Goal: Task Accomplishment & Management: Use online tool/utility

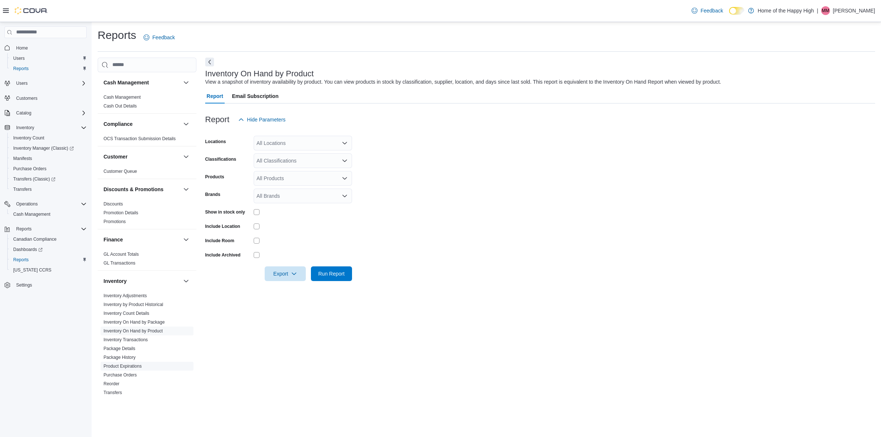
scroll to position [325, 0]
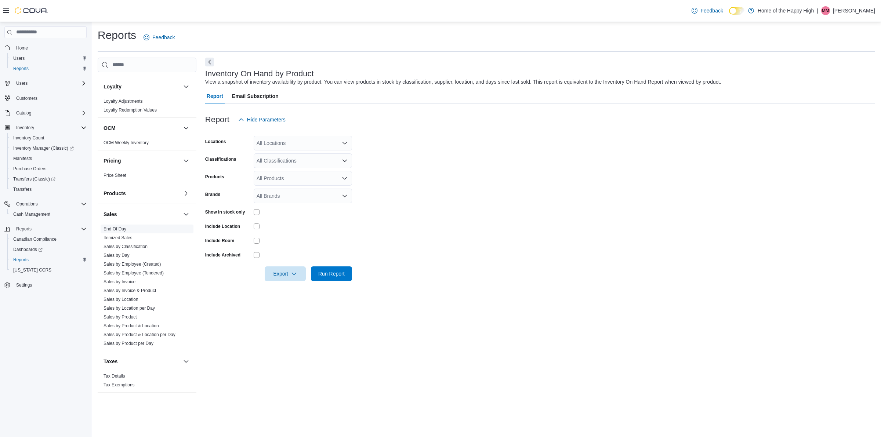
click at [113, 228] on link "End Of Day" at bounding box center [115, 229] width 23 height 5
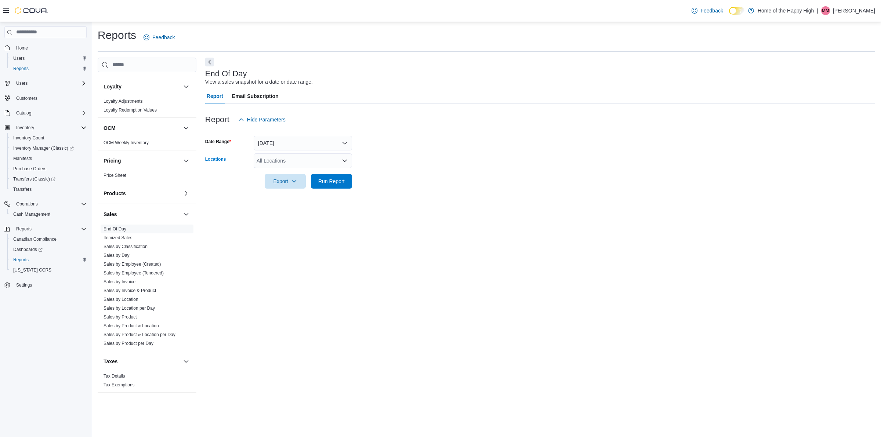
click at [287, 160] on div "All Locations" at bounding box center [303, 160] width 98 height 15
type input "****"
click at [303, 171] on span "Edmonton - [GEOGRAPHIC_DATA] - Fire & Flower" at bounding box center [342, 172] width 117 height 7
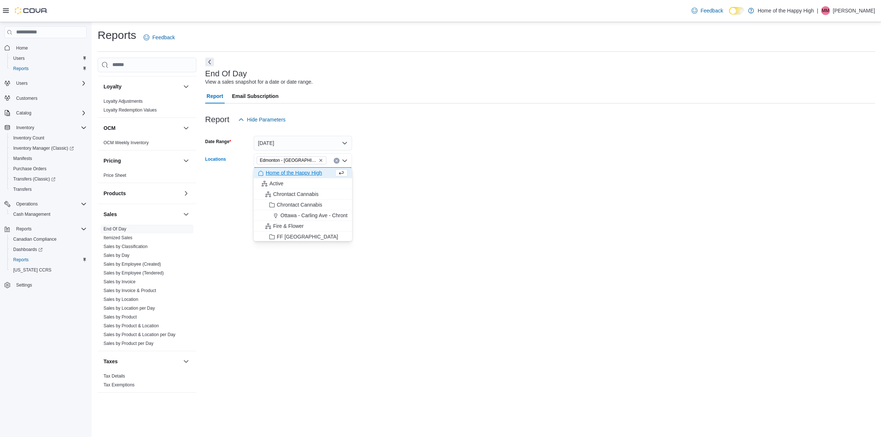
drag, startPoint x: 422, startPoint y: 170, endPoint x: 379, endPoint y: 173, distance: 43.4
click at [415, 170] on div at bounding box center [540, 171] width 670 height 6
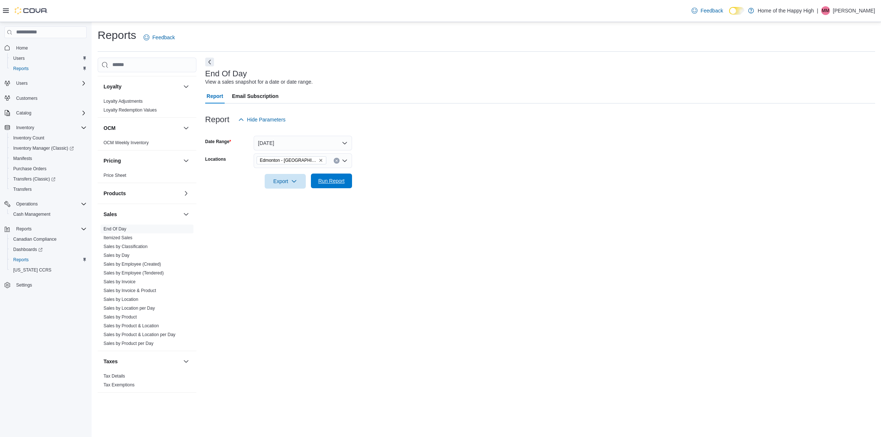
click at [331, 182] on span "Run Report" at bounding box center [331, 180] width 26 height 7
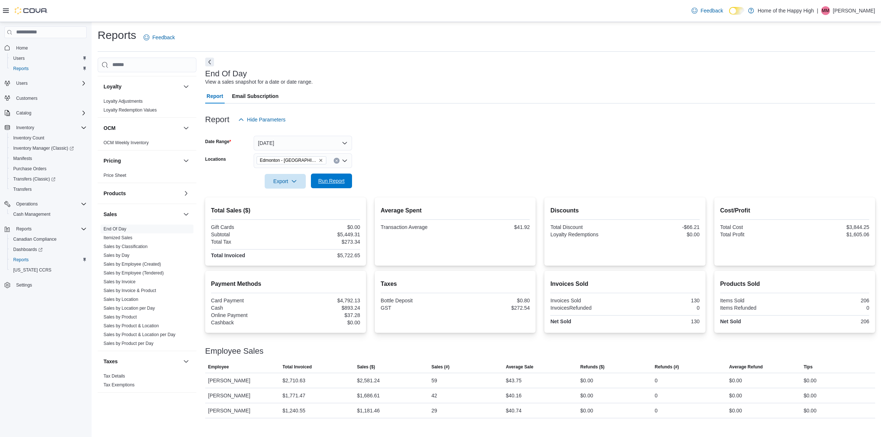
click at [332, 179] on span "Run Report" at bounding box center [331, 180] width 26 height 7
click at [287, 182] on span "Export" at bounding box center [285, 181] width 32 height 15
click at [291, 210] on span "Export to Pdf" at bounding box center [286, 210] width 33 height 6
click at [120, 300] on link "Sales by Location" at bounding box center [121, 299] width 35 height 5
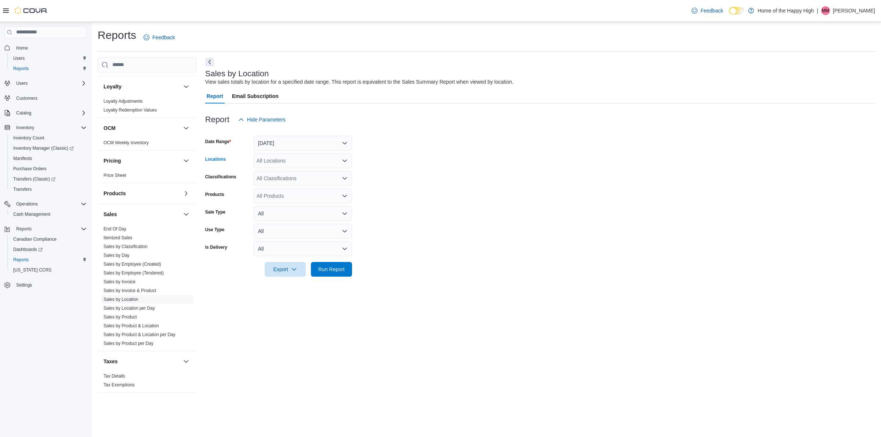
click at [298, 160] on div "All Locations" at bounding box center [303, 160] width 98 height 15
type input "****"
click at [310, 173] on span "Edmonton - [GEOGRAPHIC_DATA] - Fire & Flower" at bounding box center [342, 172] width 117 height 7
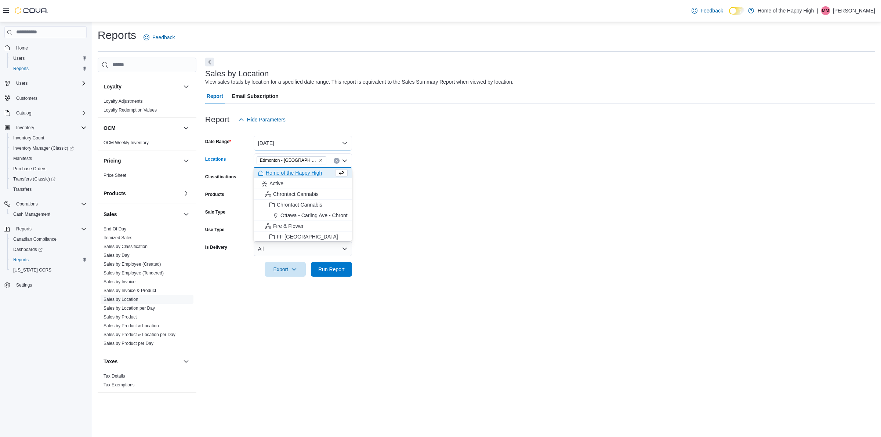
click at [289, 140] on button "[DATE]" at bounding box center [303, 143] width 98 height 15
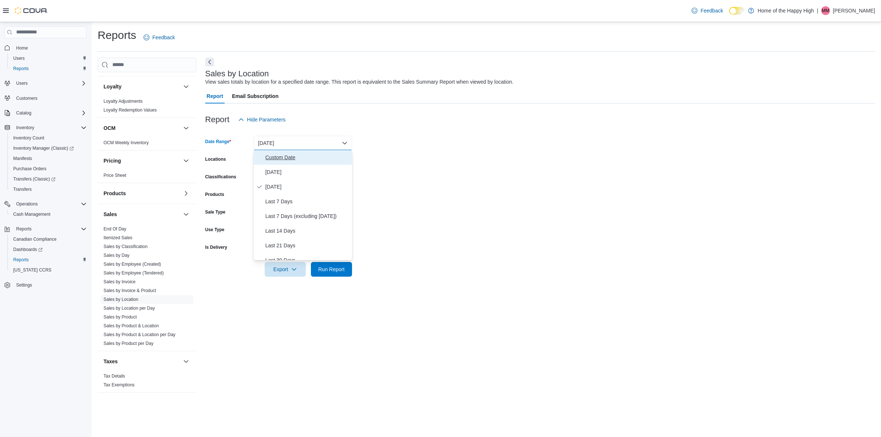
click at [278, 156] on span "Custom Date" at bounding box center [307, 157] width 84 height 9
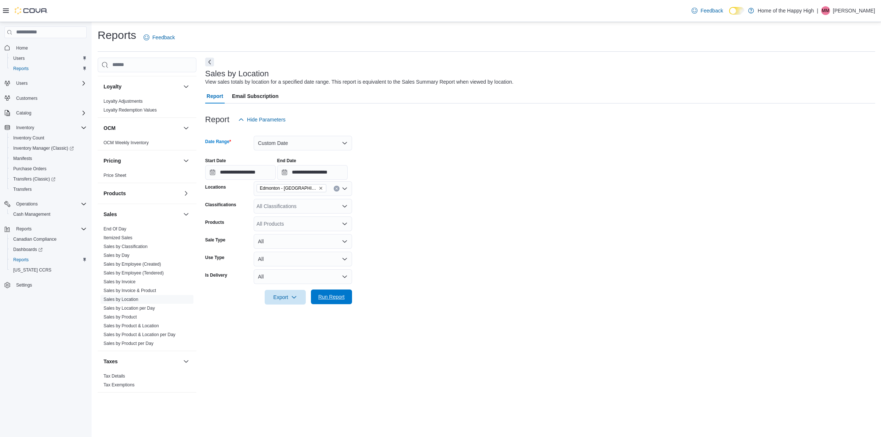
click at [321, 299] on span "Run Report" at bounding box center [331, 296] width 26 height 7
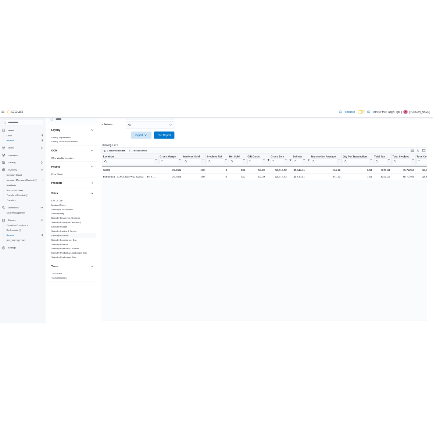
scroll to position [240, 0]
